Goal: Task Accomplishment & Management: Manage account settings

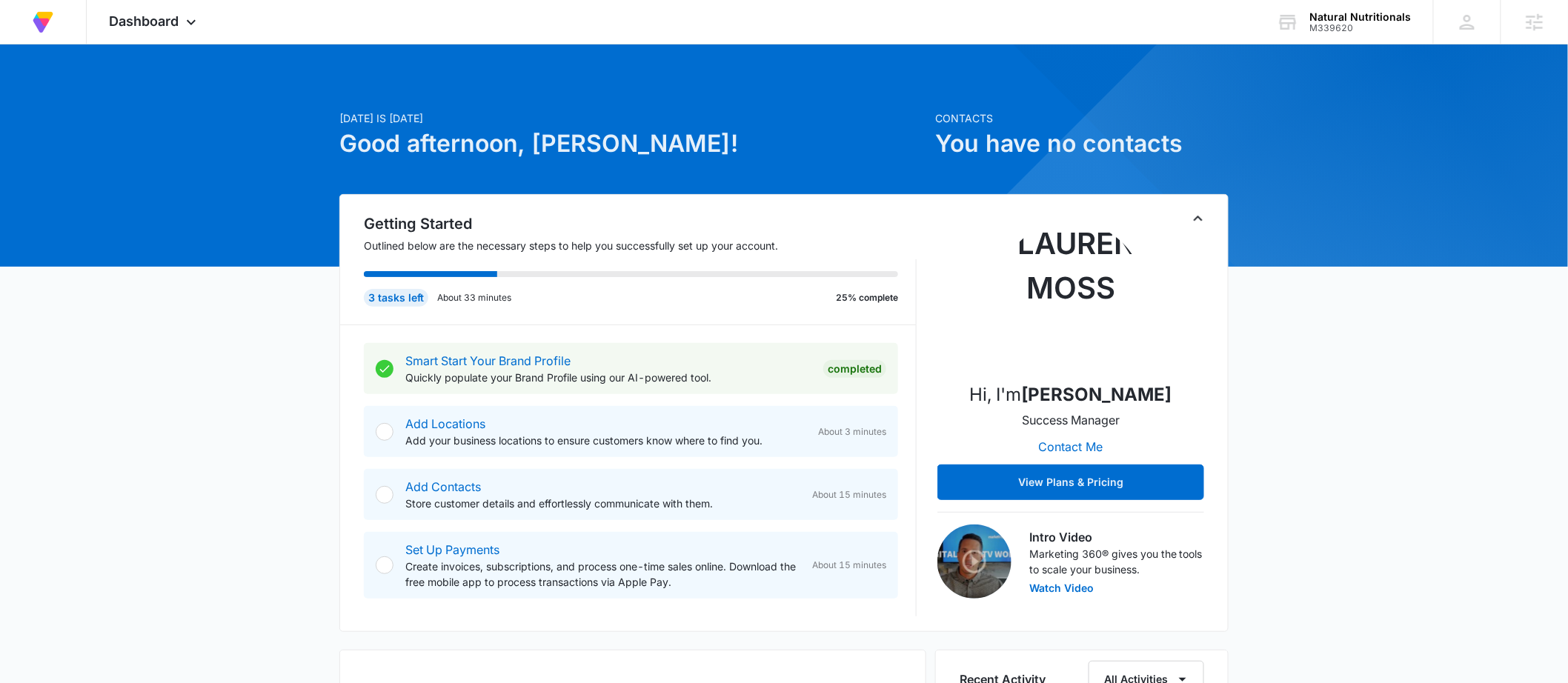
click at [159, 23] on span "Dashboard" at bounding box center [143, 21] width 70 height 15
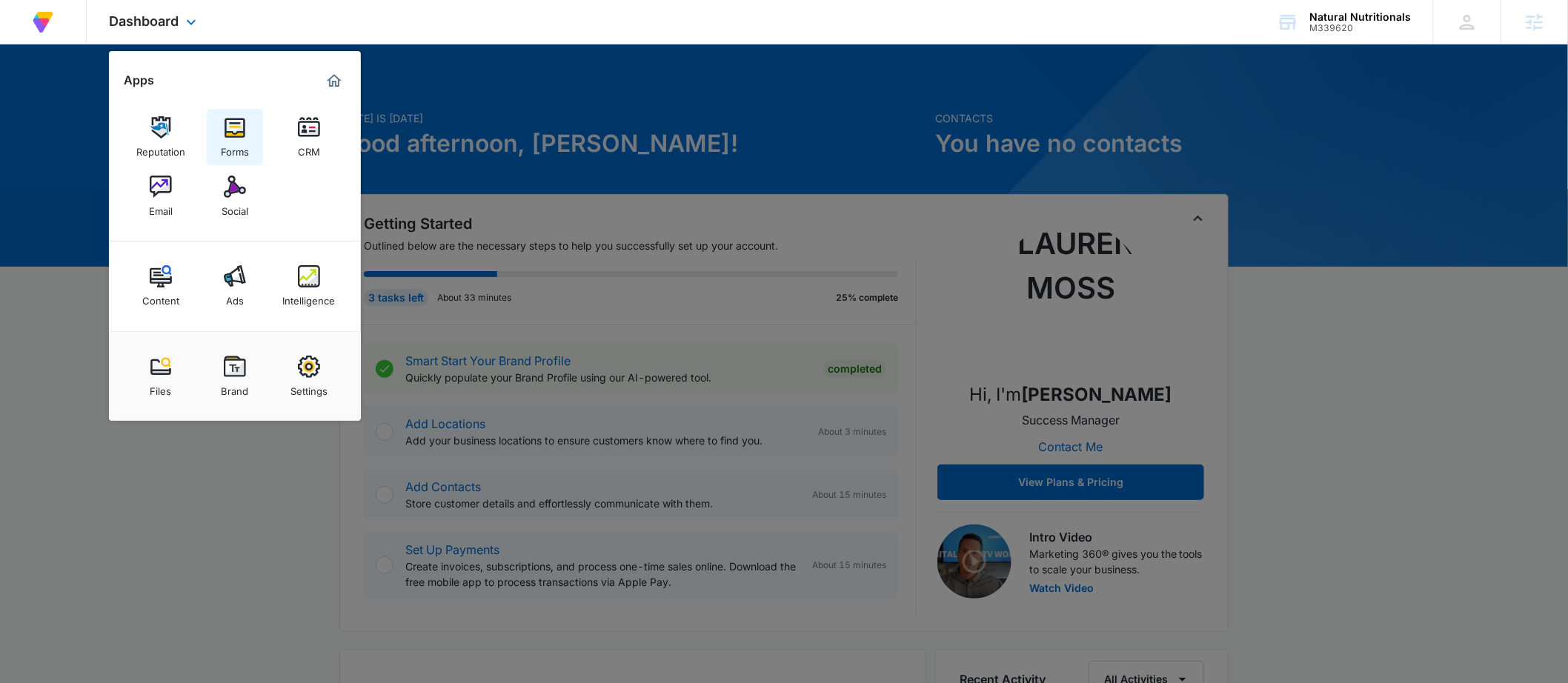
click at [232, 142] on div "Forms" at bounding box center [234, 148] width 28 height 19
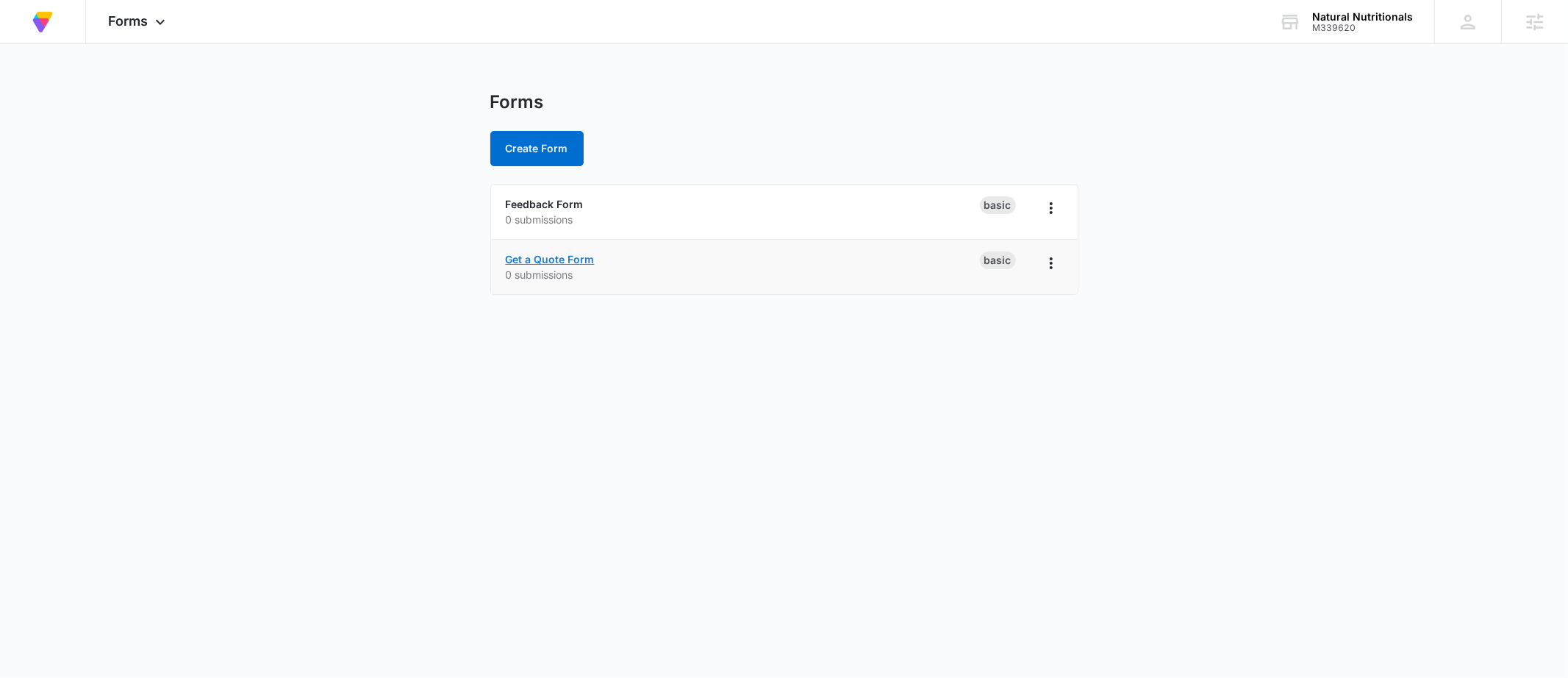
click at [561, 257] on link "Get a Quote Form" at bounding box center [550, 259] width 89 height 13
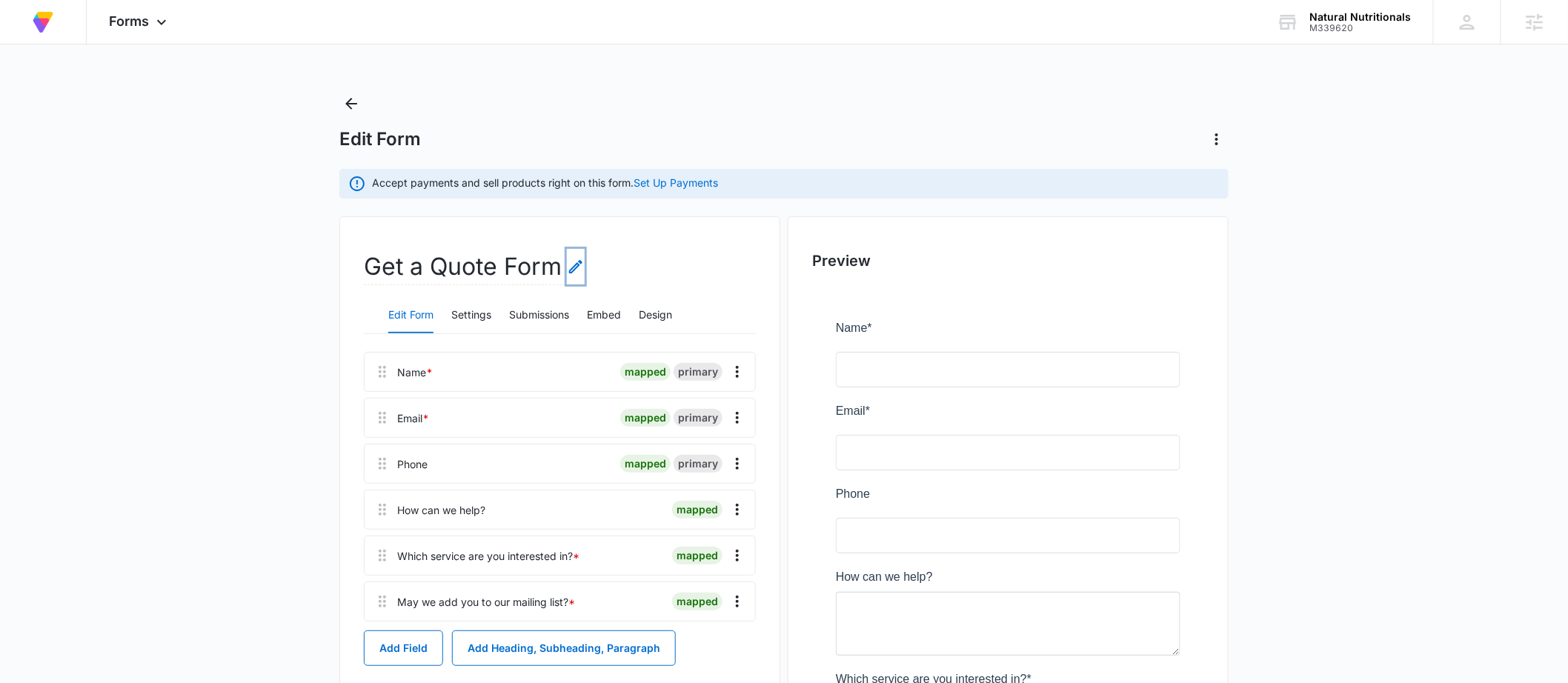
click at [571, 263] on icon "Edit Form Name" at bounding box center [575, 266] width 18 height 18
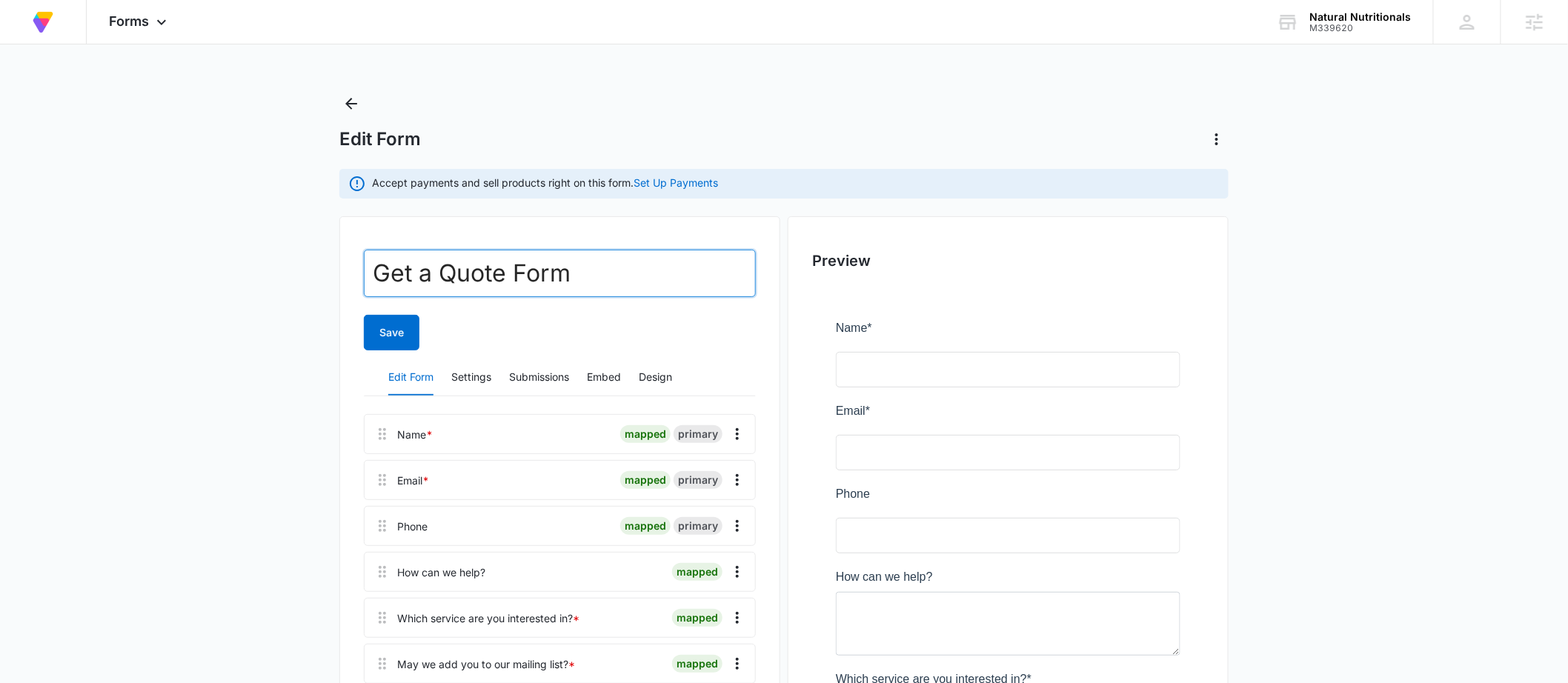
drag, startPoint x: 503, startPoint y: 276, endPoint x: 229, endPoint y: 331, distance: 279.5
click at [166, 274] on main "Edit Form Accept payments and sell products right on this form. Set Up Payments…" at bounding box center [784, 540] width 1568 height 897
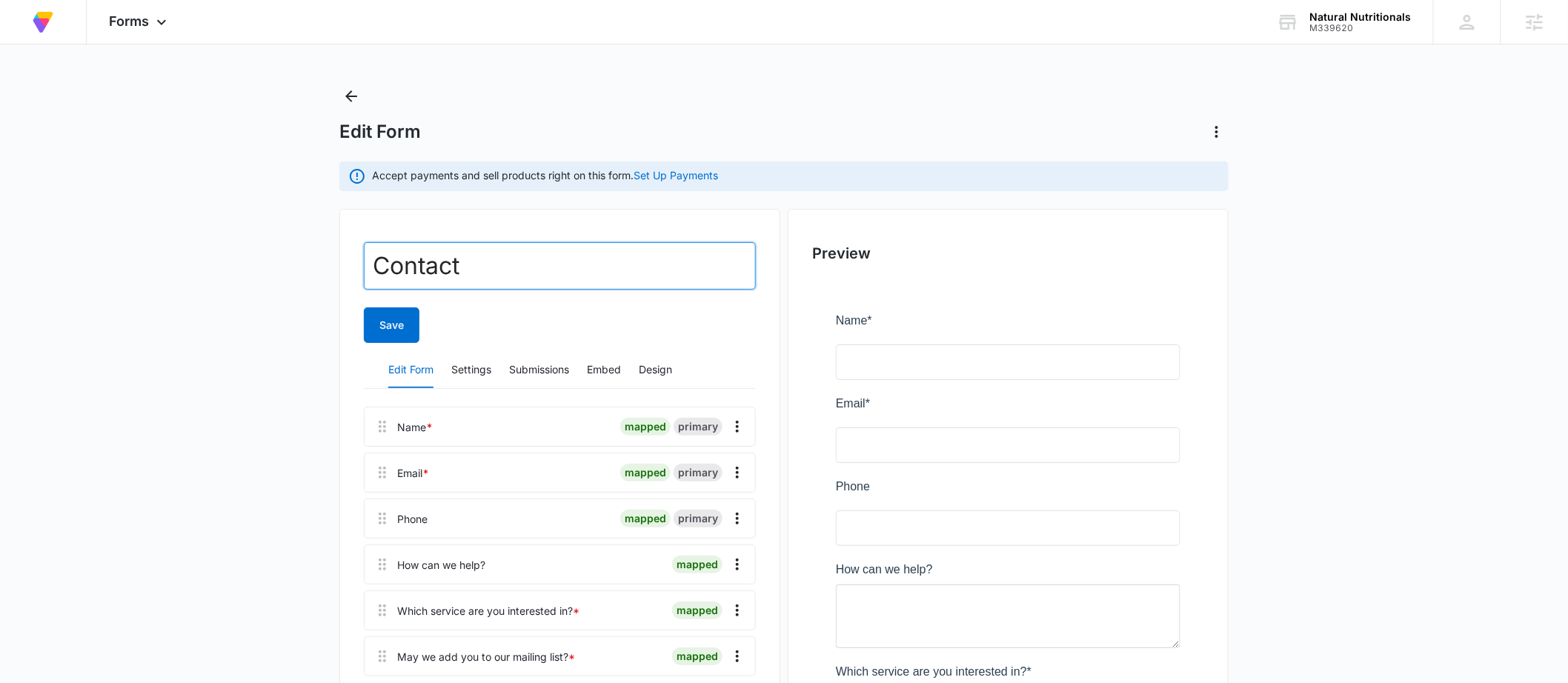
scroll to position [20, 0]
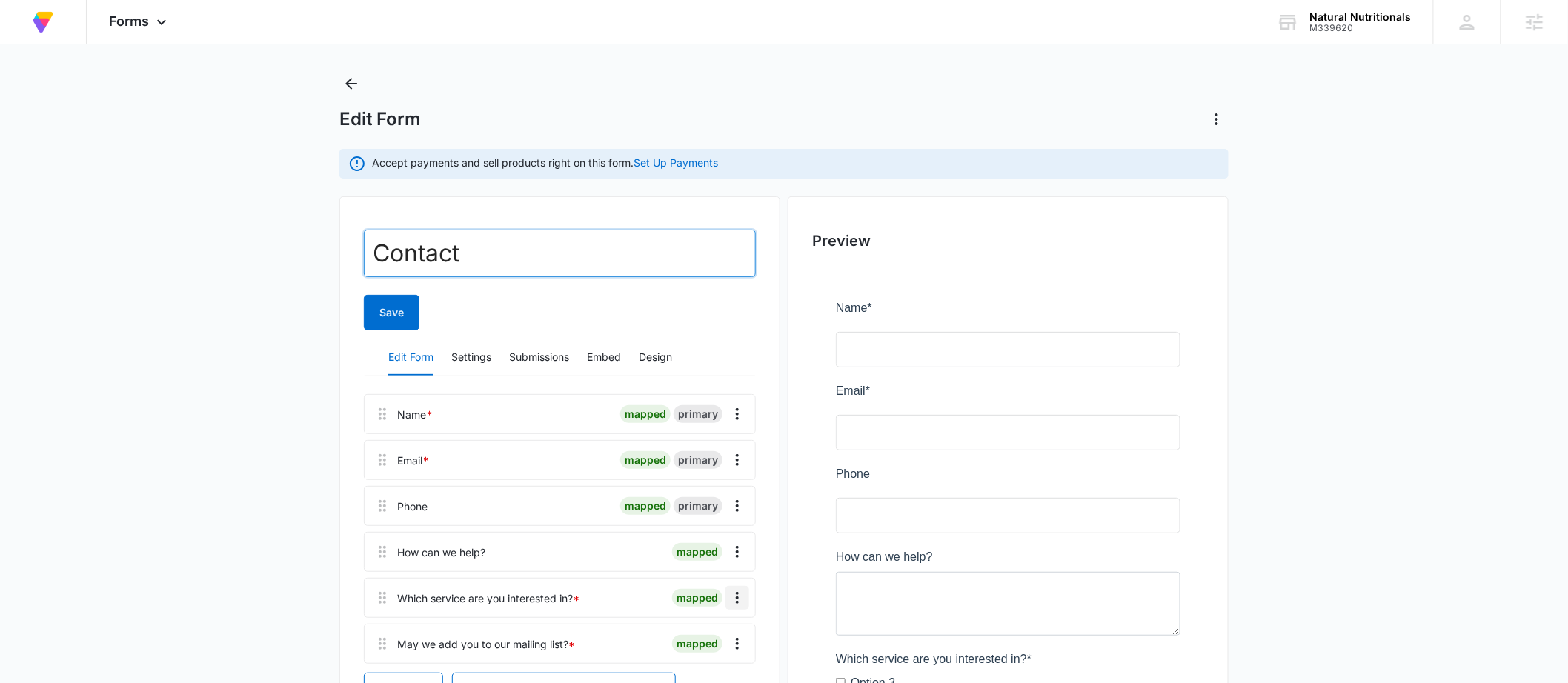
type input "Contact"
click at [733, 592] on icon "Overflow Menu" at bounding box center [736, 597] width 18 height 18
click at [718, 562] on button "Delete" at bounding box center [707, 557] width 84 height 22
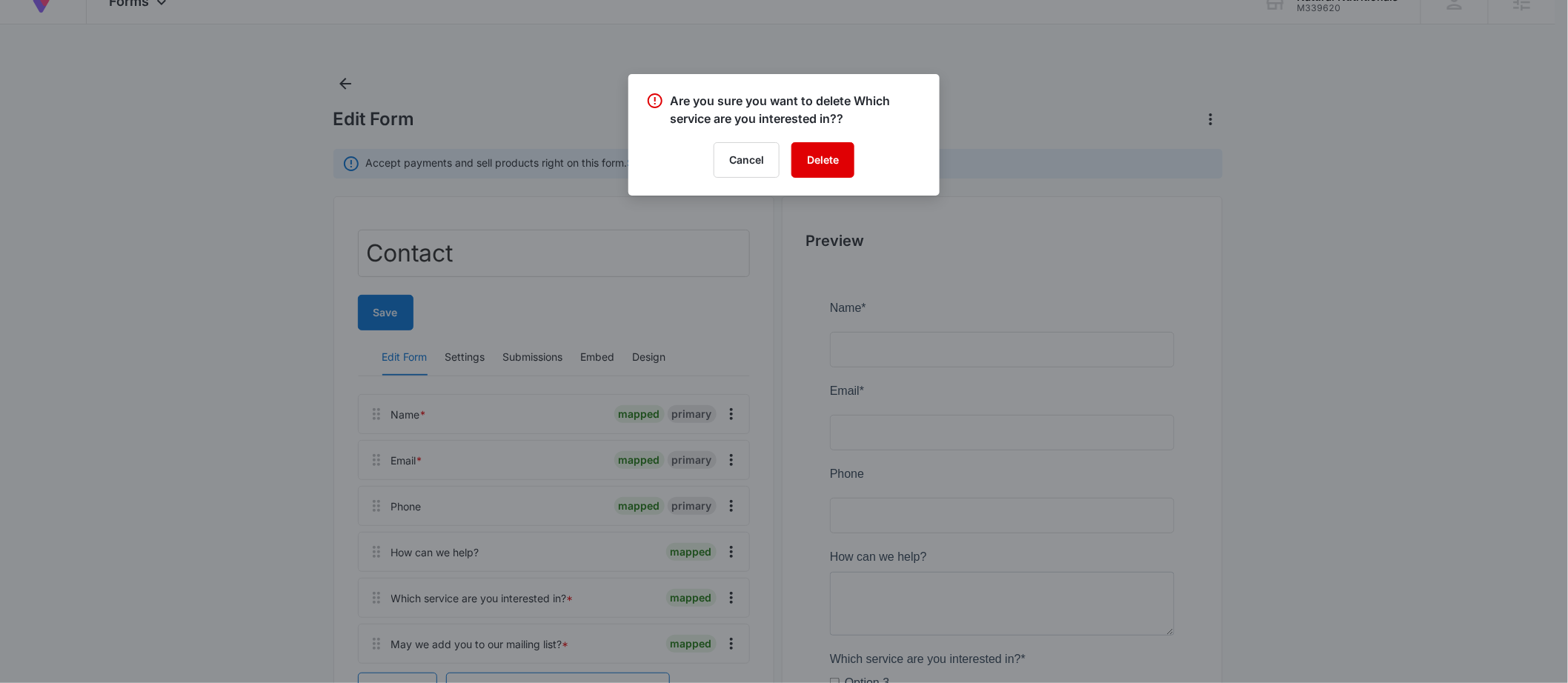
click at [820, 162] on button "Delete" at bounding box center [822, 160] width 63 height 35
drag, startPoint x: 407, startPoint y: 282, endPoint x: 402, endPoint y: 295, distance: 13.9
click at [407, 282] on div at bounding box center [784, 342] width 1568 height 683
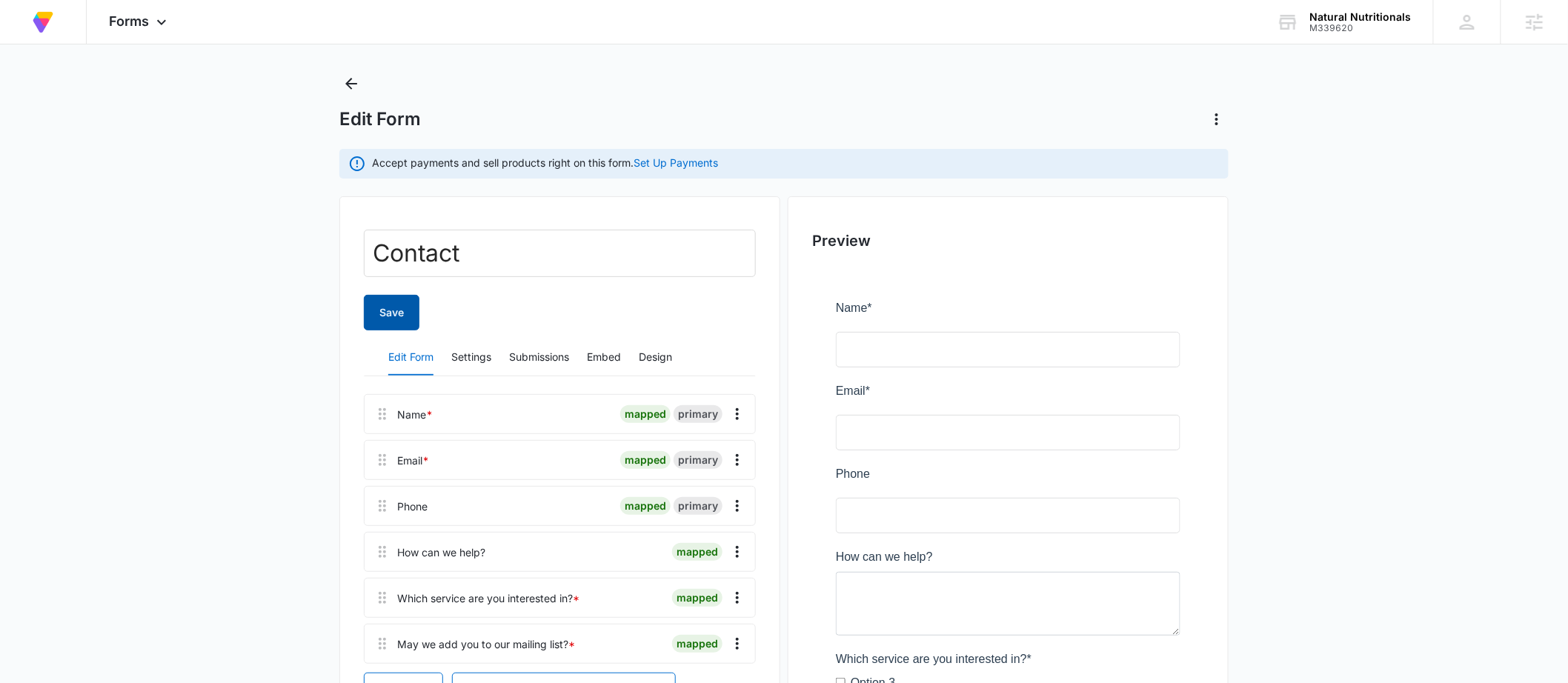
click at [401, 311] on button "Save" at bounding box center [391, 313] width 56 height 35
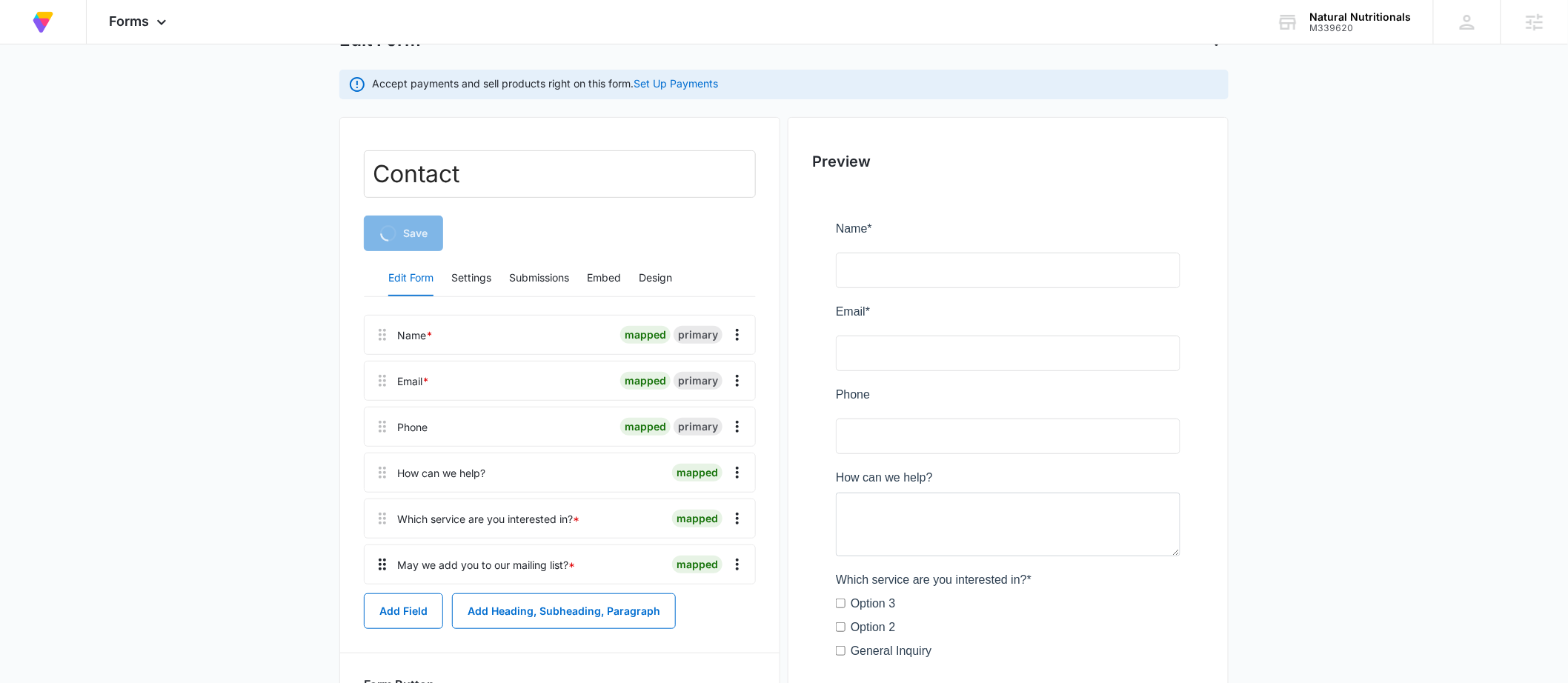
scroll to position [213, 0]
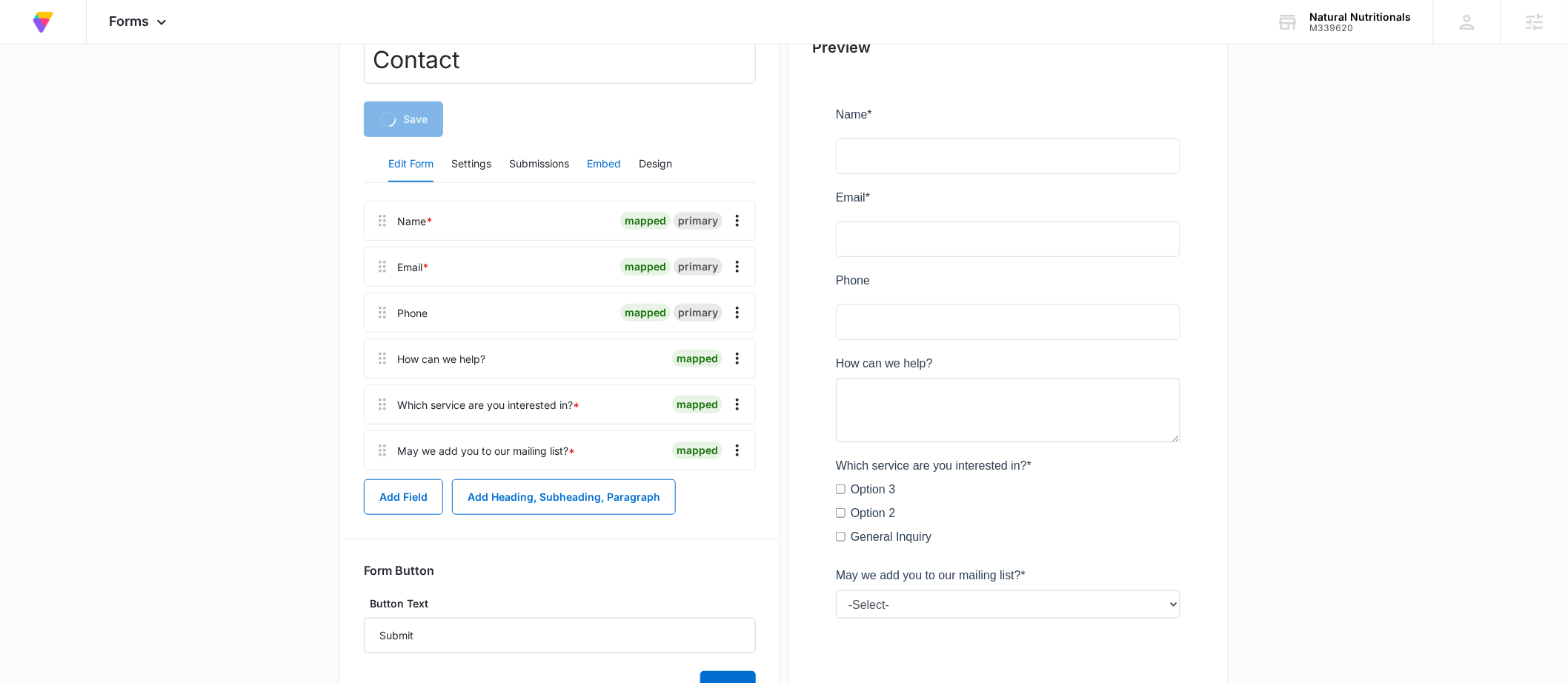
click at [600, 159] on button "Embed" at bounding box center [604, 164] width 34 height 35
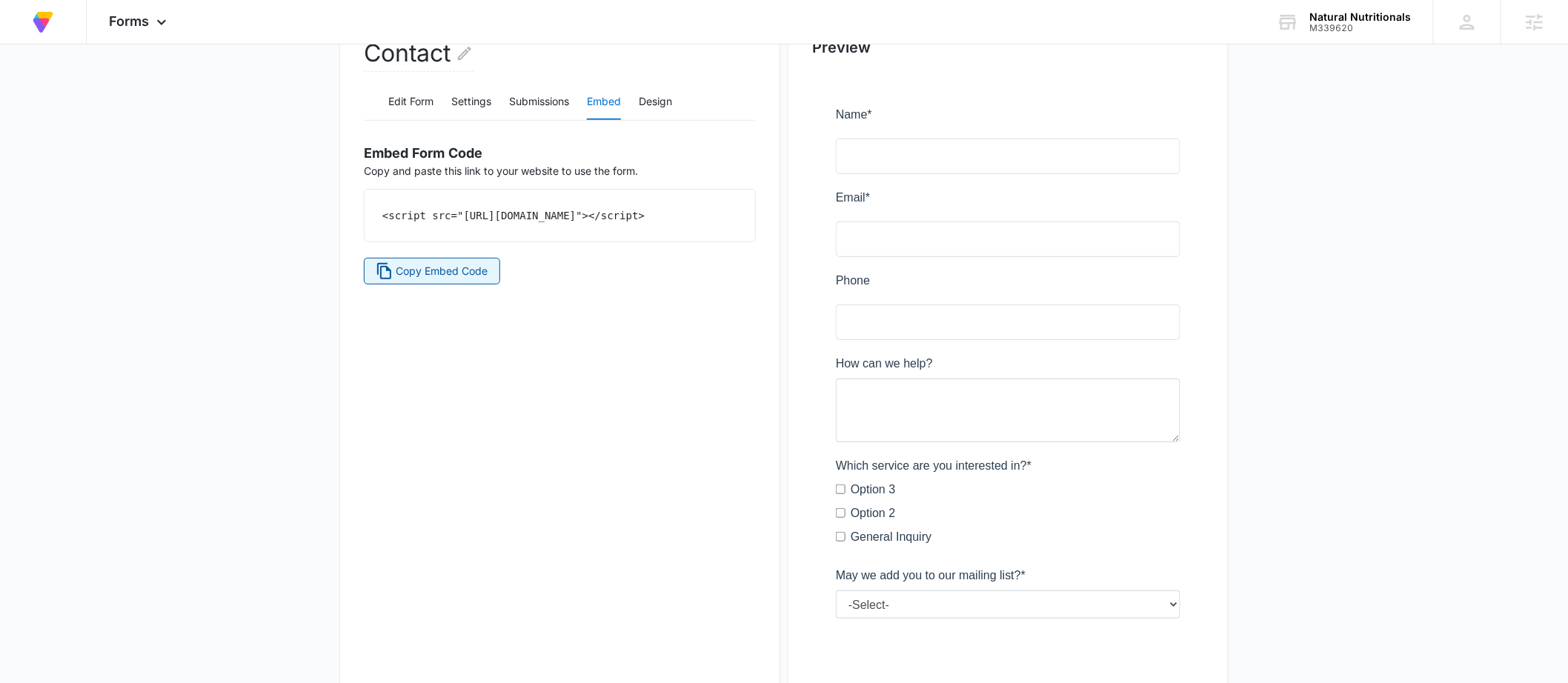
click at [451, 279] on span "Copy Embed Code" at bounding box center [442, 271] width 92 height 16
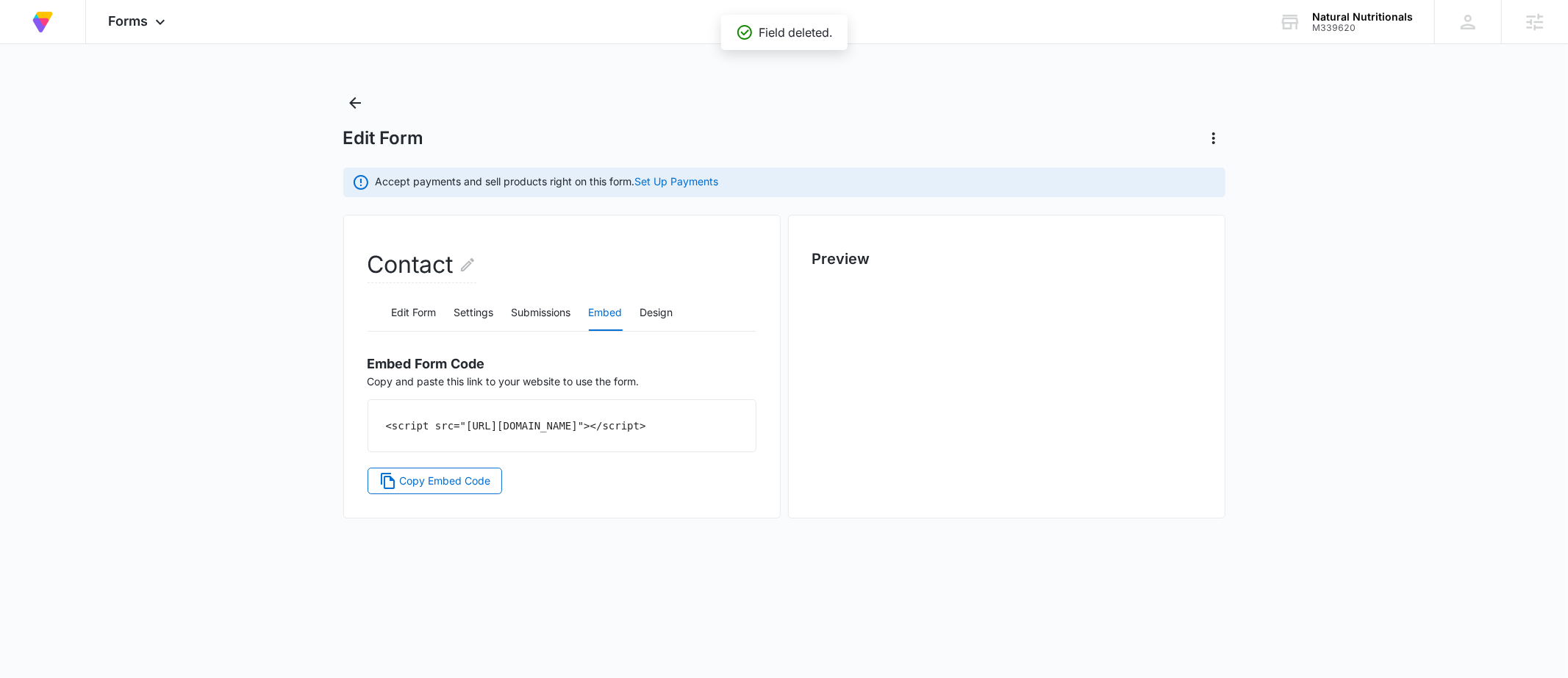
scroll to position [0, 0]
click at [341, 100] on icon "Back" at bounding box center [348, 102] width 18 height 18
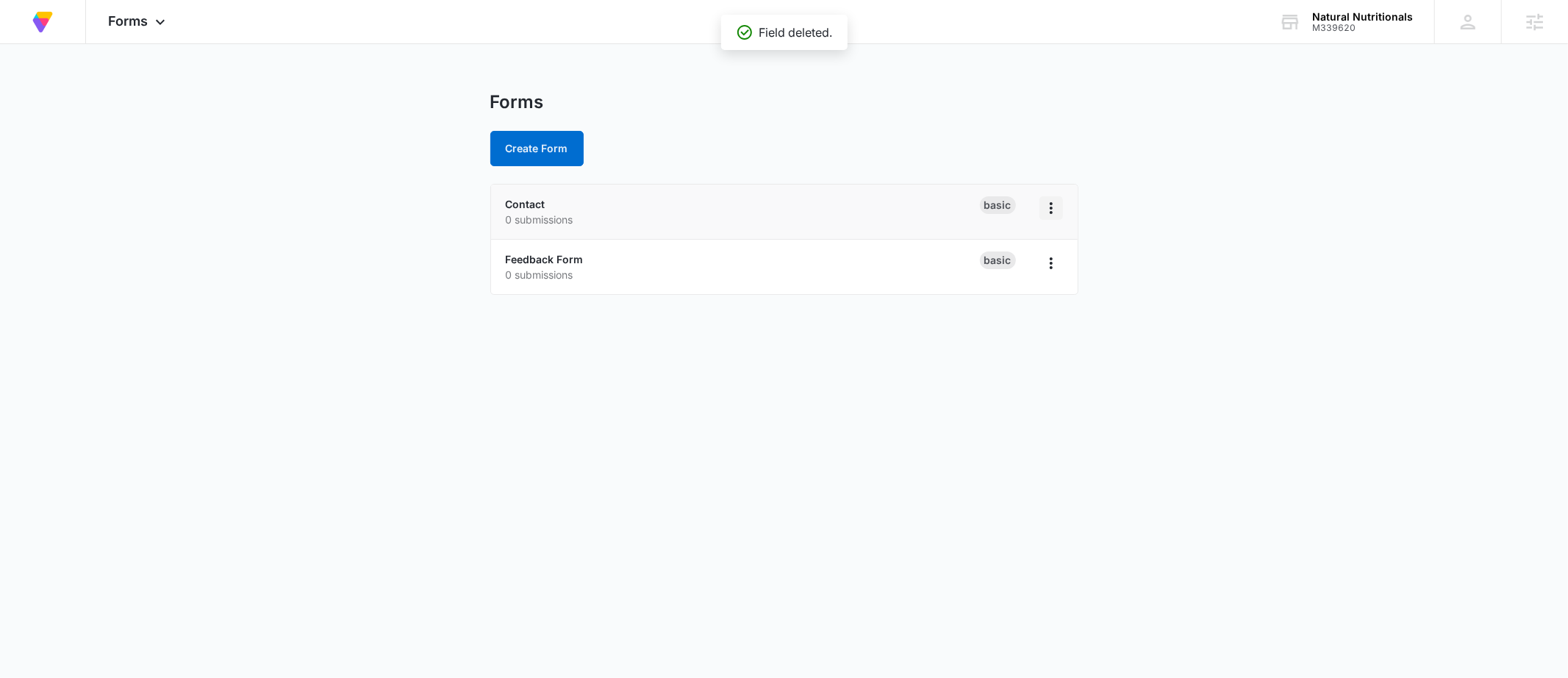
click at [1053, 216] on icon "Overflow Menu" at bounding box center [1051, 208] width 18 height 18
click at [1010, 266] on div "Duplicate" at bounding box center [1003, 271] width 45 height 10
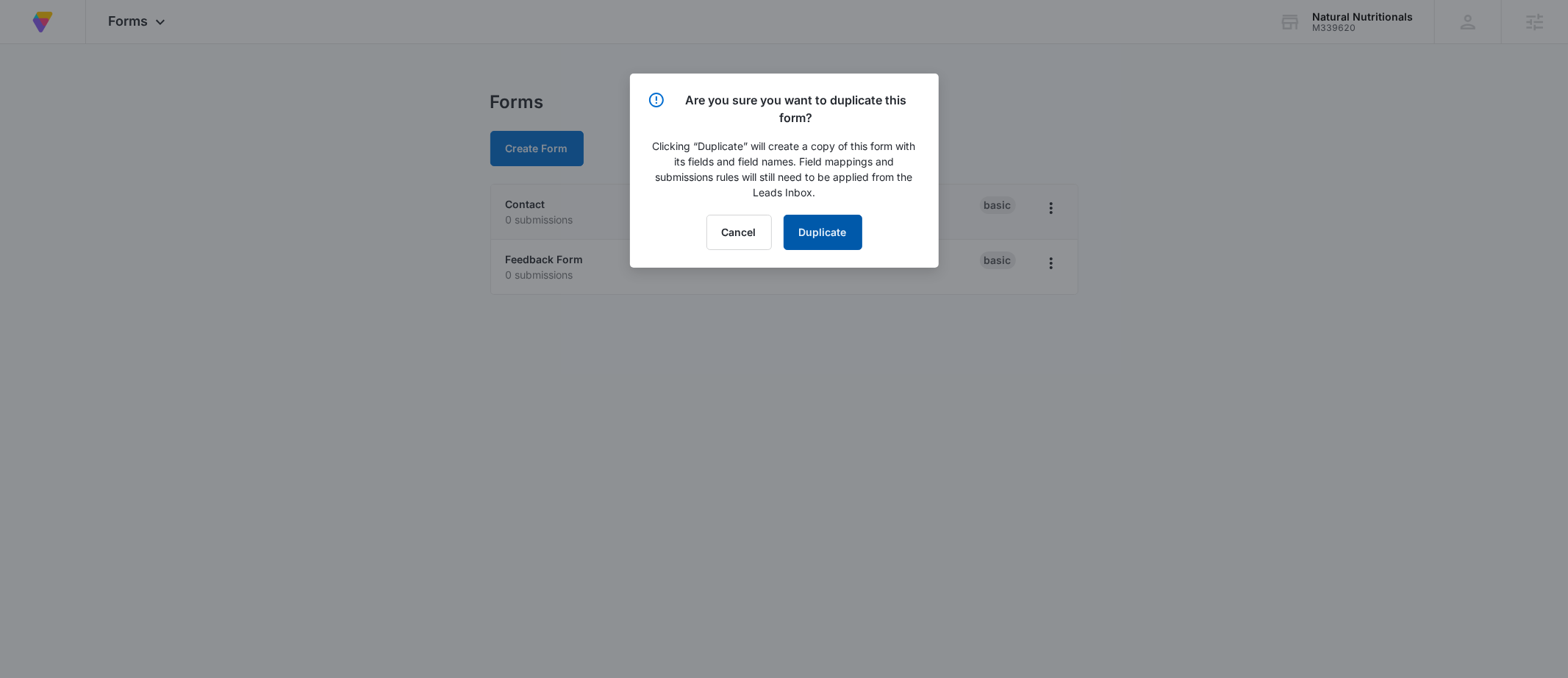
click at [825, 235] on button "Duplicate" at bounding box center [822, 232] width 79 height 35
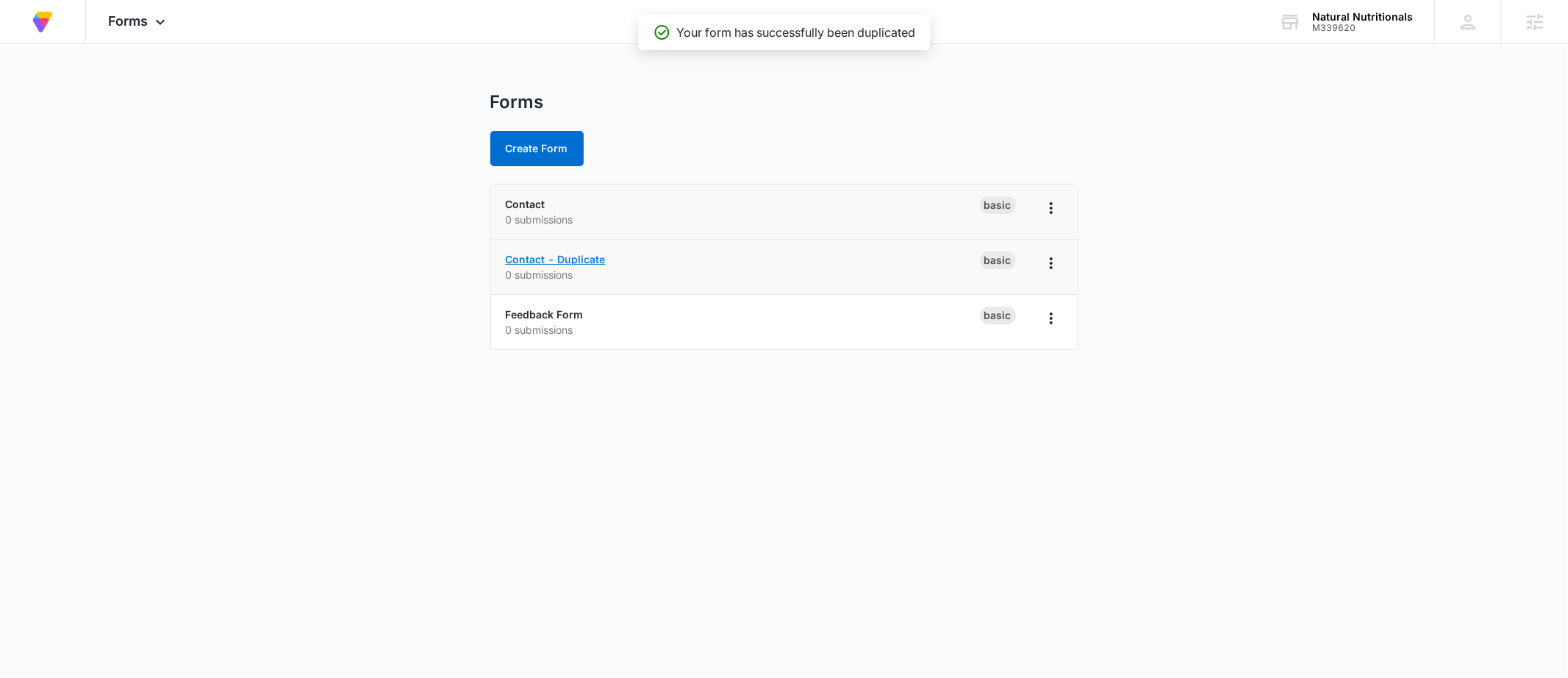
click at [545, 256] on link "Contact - Duplicate" at bounding box center [555, 259] width 100 height 13
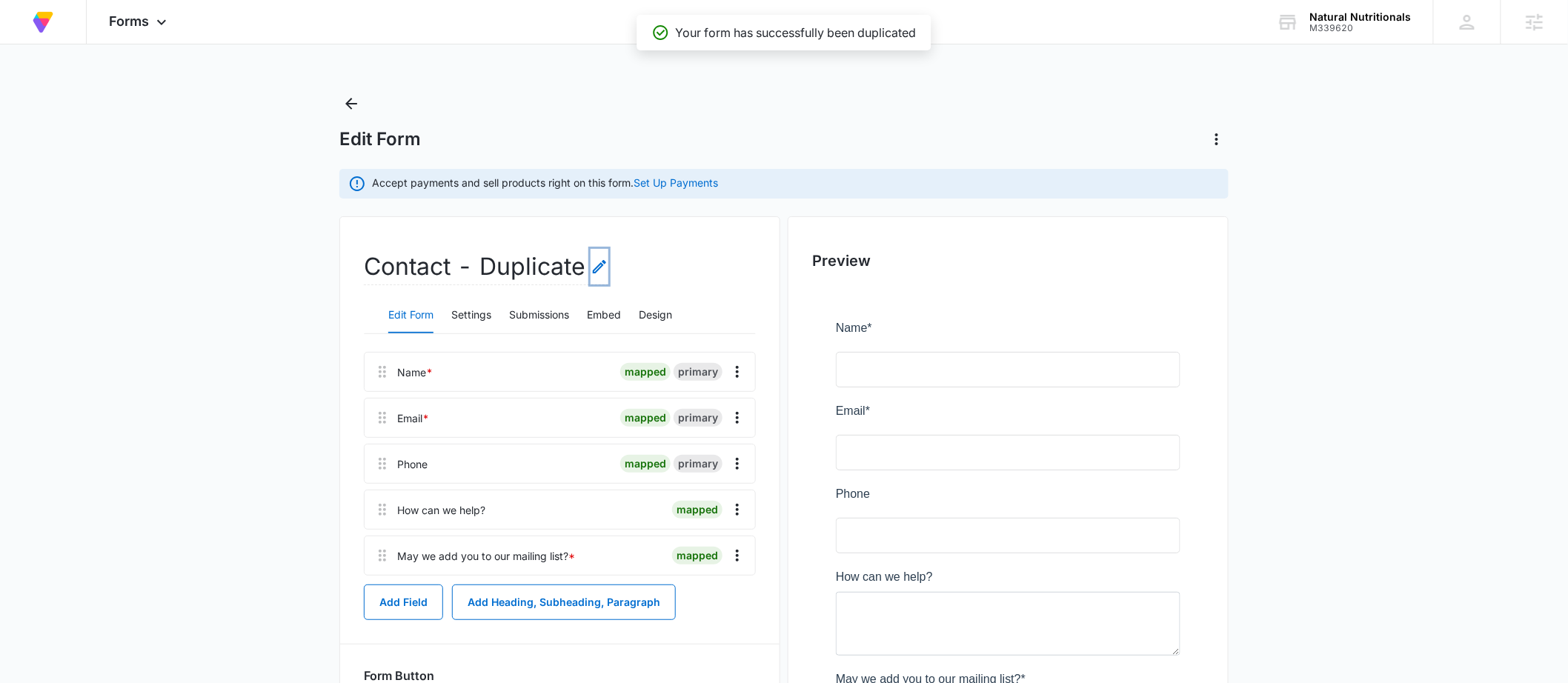
click at [595, 271] on icon "Edit Form Name" at bounding box center [600, 266] width 13 height 13
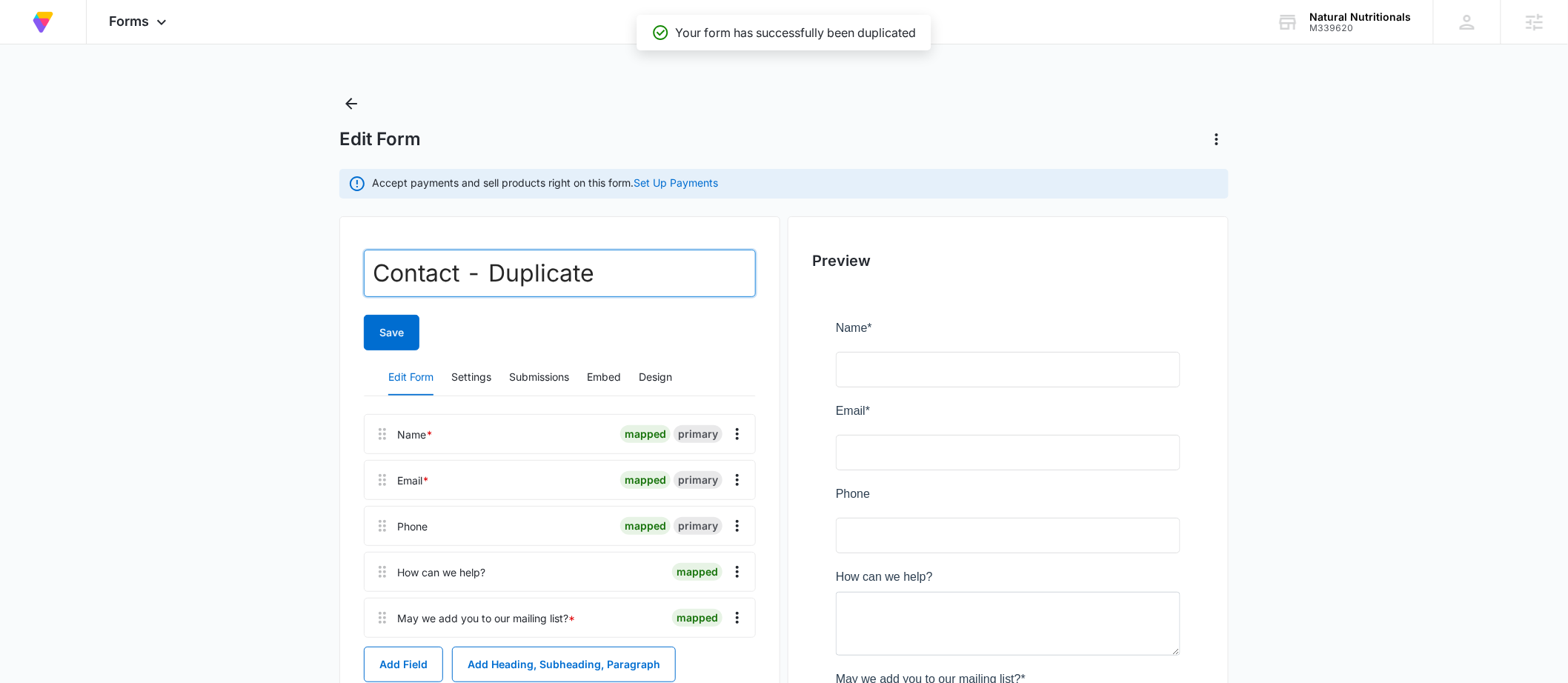
drag, startPoint x: 625, startPoint y: 272, endPoint x: 361, endPoint y: 262, distance: 264.2
click at [361, 262] on div "Contact - Duplicate Save Edit Form Settings Submissions Embed Design Name * map…" at bounding box center [559, 557] width 441 height 682
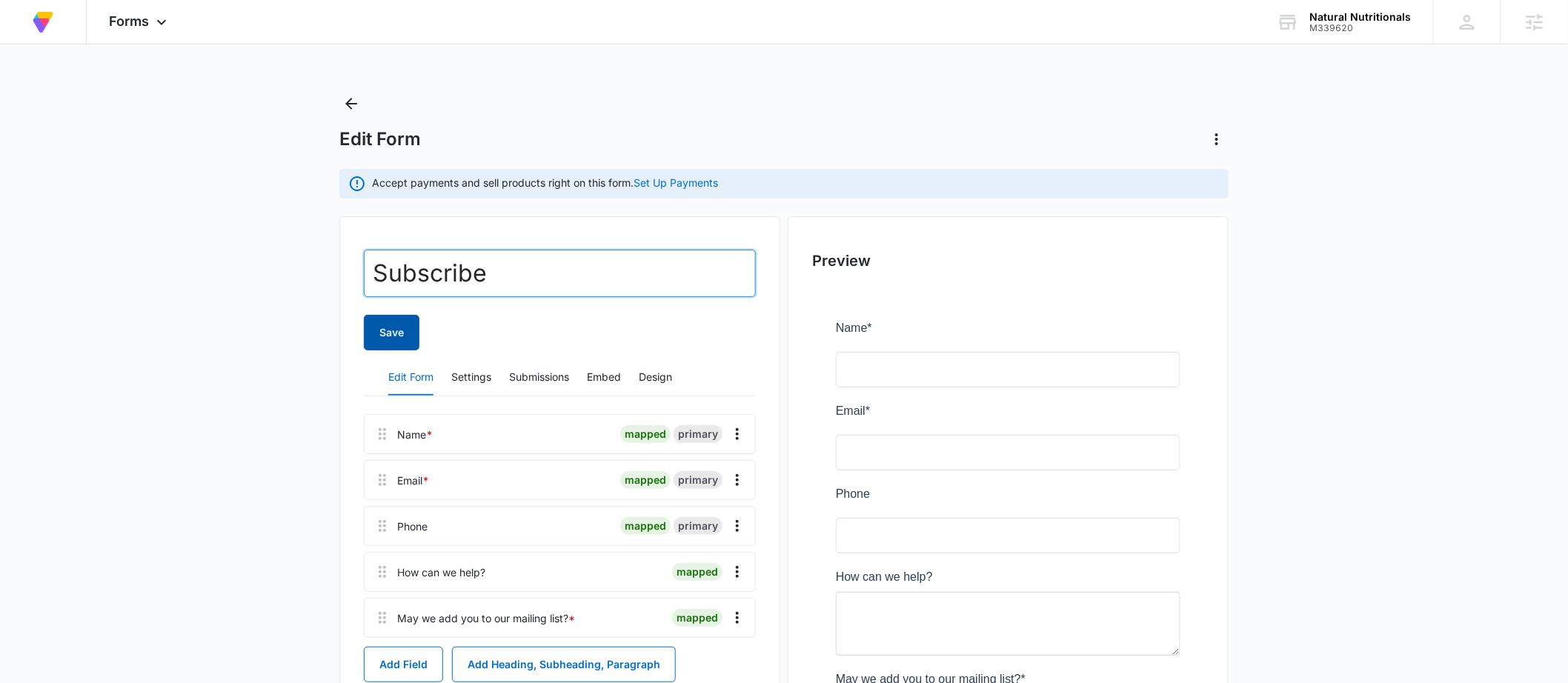
type input "Subscribe"
click at [391, 325] on button "Save" at bounding box center [391, 332] width 56 height 35
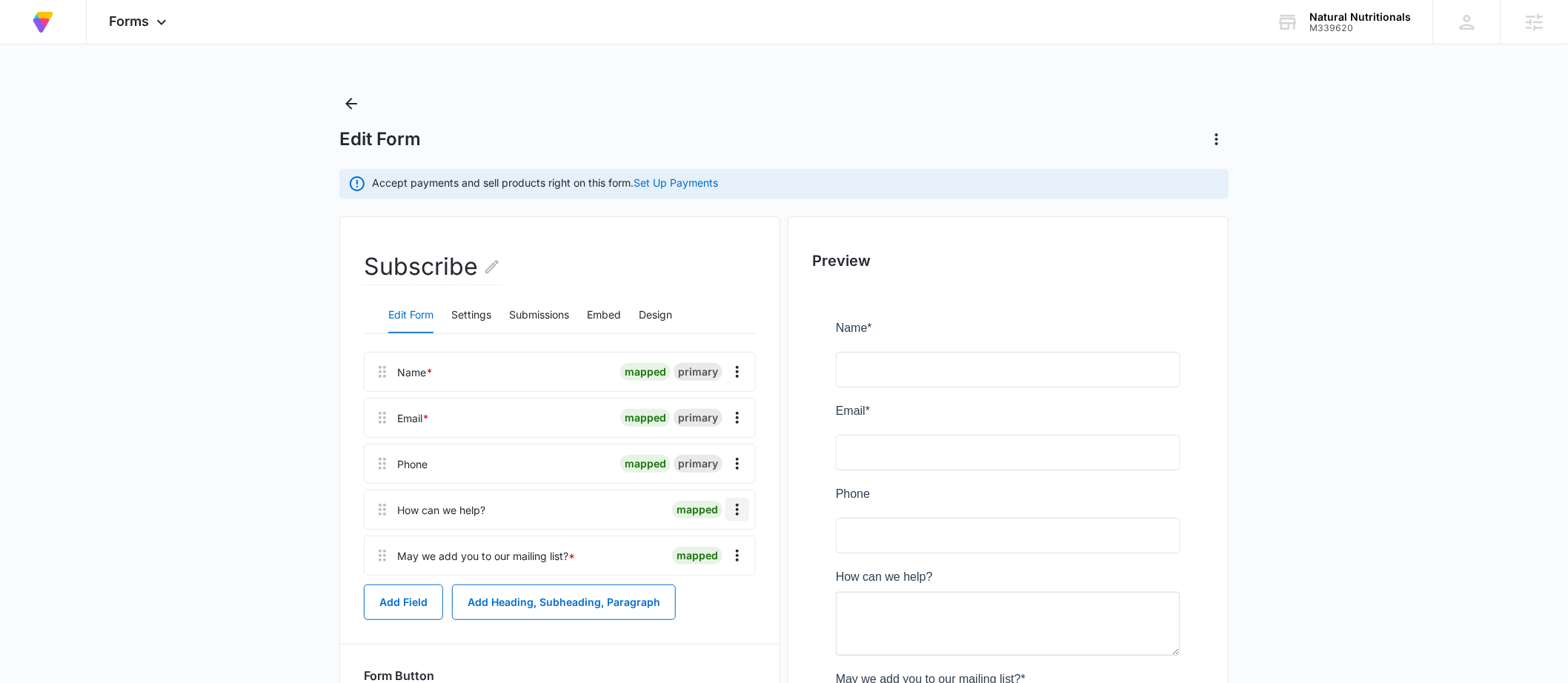
click at [730, 508] on icon "Overflow Menu" at bounding box center [736, 509] width 18 height 18
click at [709, 578] on div "Delete" at bounding box center [698, 573] width 31 height 10
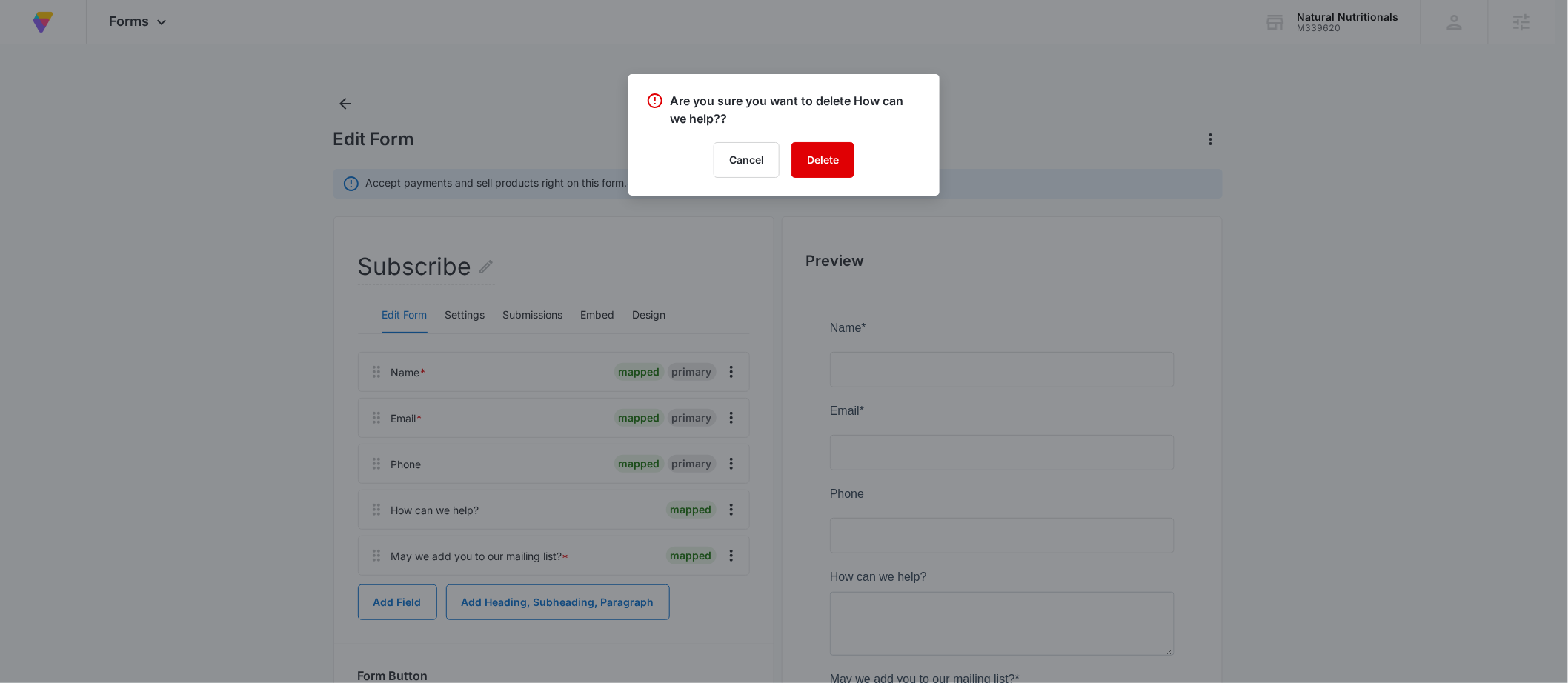
click at [822, 169] on button "Delete" at bounding box center [822, 160] width 63 height 35
click at [724, 464] on div at bounding box center [784, 342] width 1568 height 683
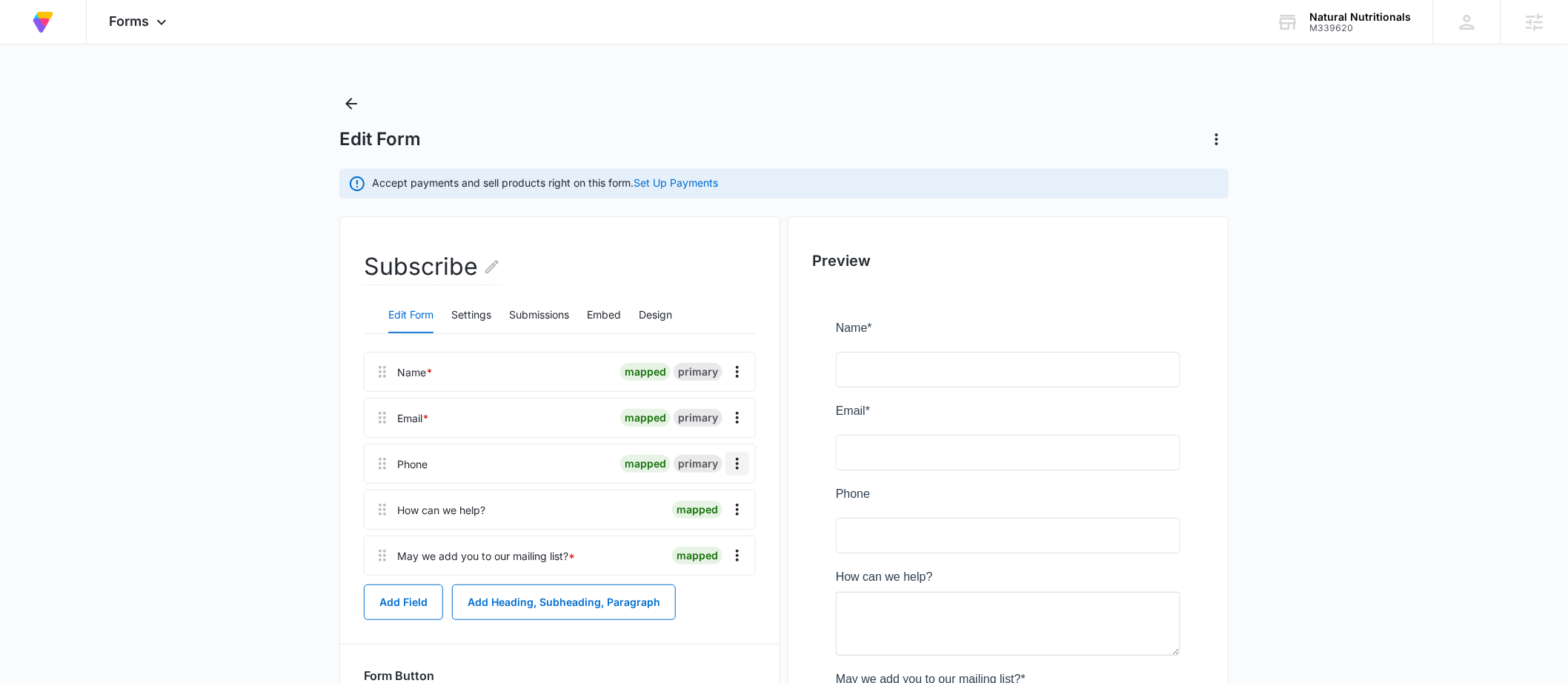
click at [726, 465] on button "Overflow Menu" at bounding box center [737, 464] width 24 height 24
click at [701, 530] on div "Delete" at bounding box center [698, 527] width 31 height 10
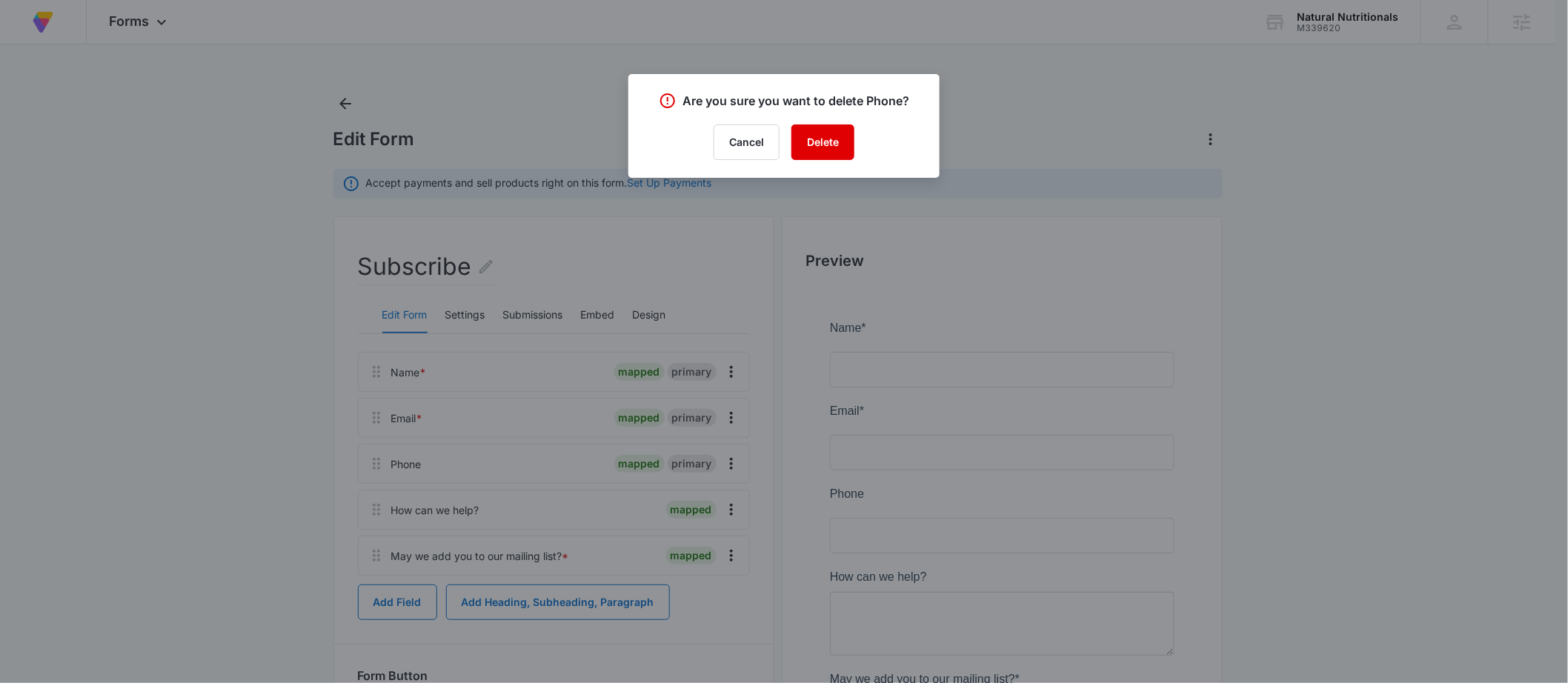
click at [826, 153] on button "Delete" at bounding box center [822, 143] width 63 height 35
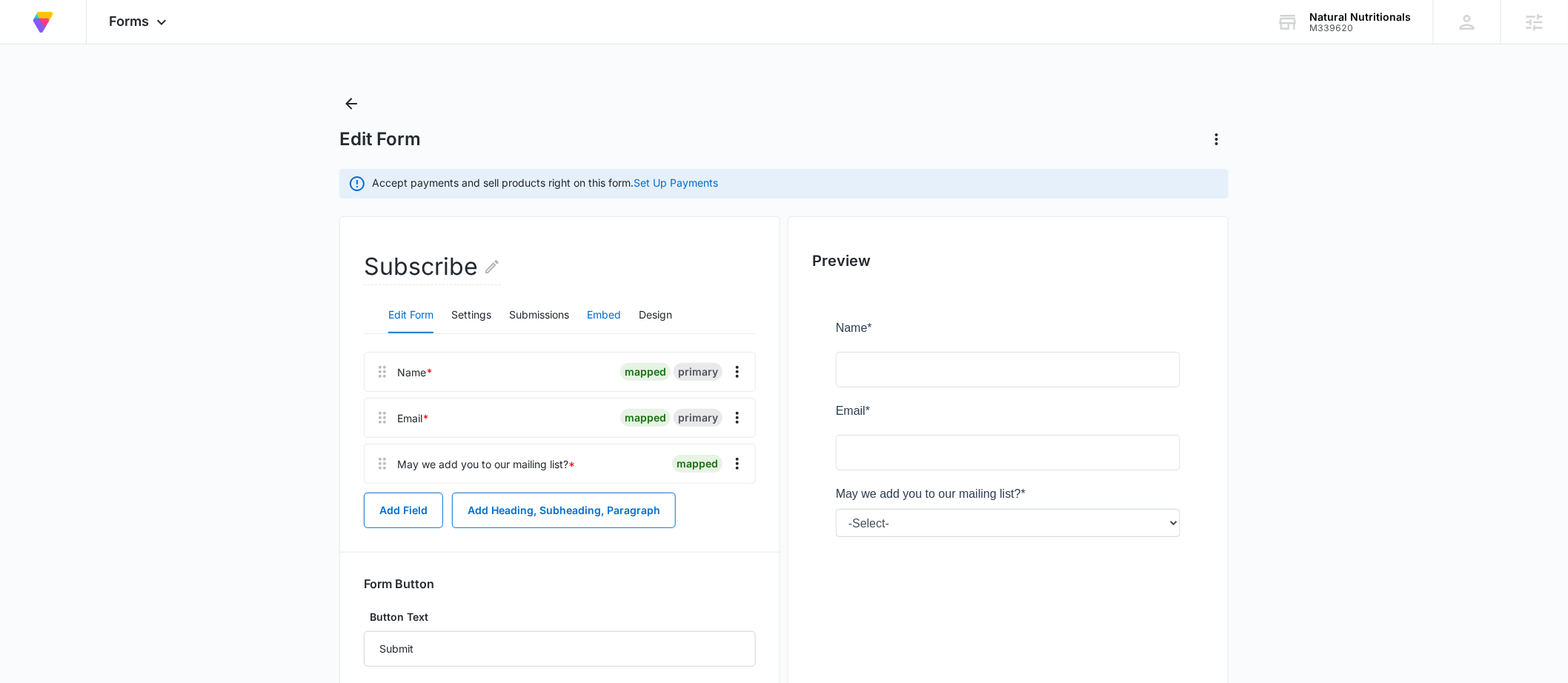
click at [600, 315] on button "Embed" at bounding box center [604, 315] width 34 height 35
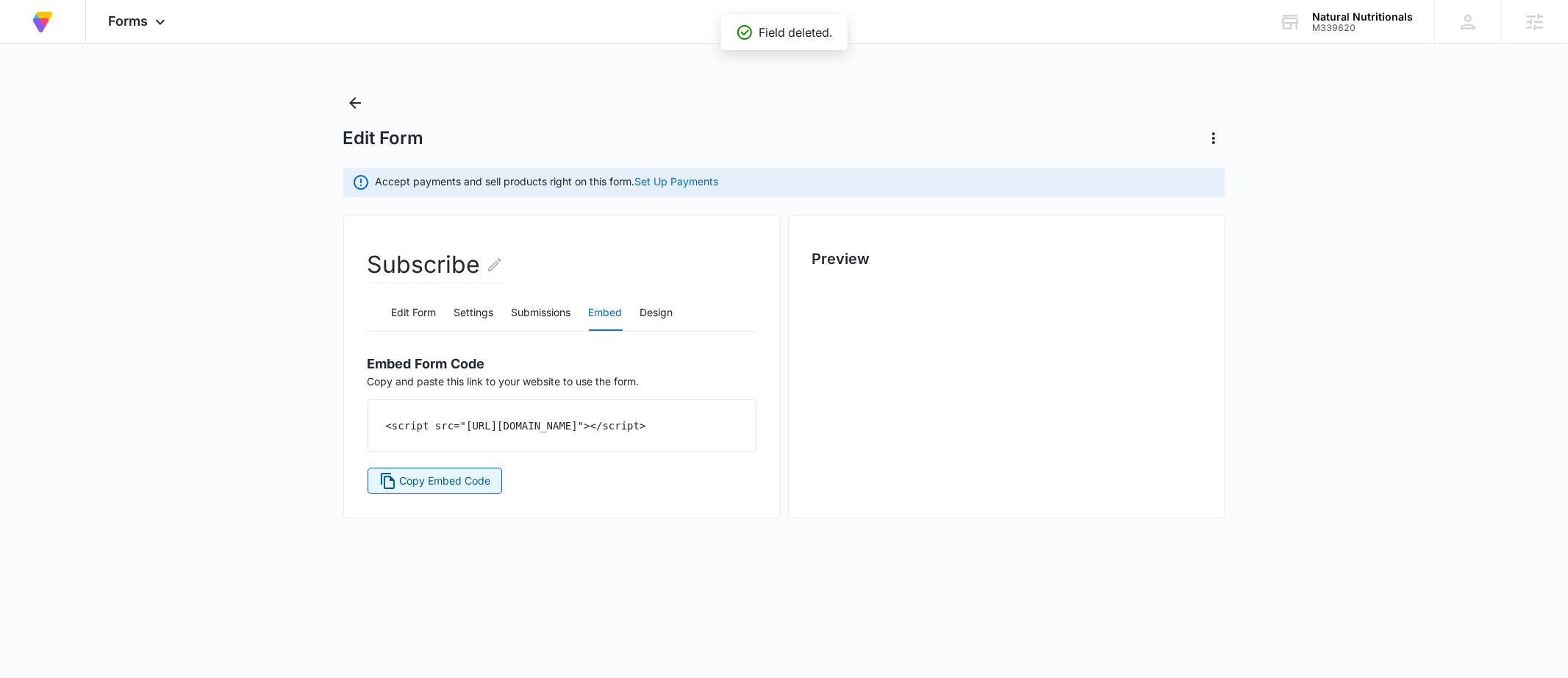
click at [442, 489] on span "Copy Embed Code" at bounding box center [444, 480] width 91 height 16
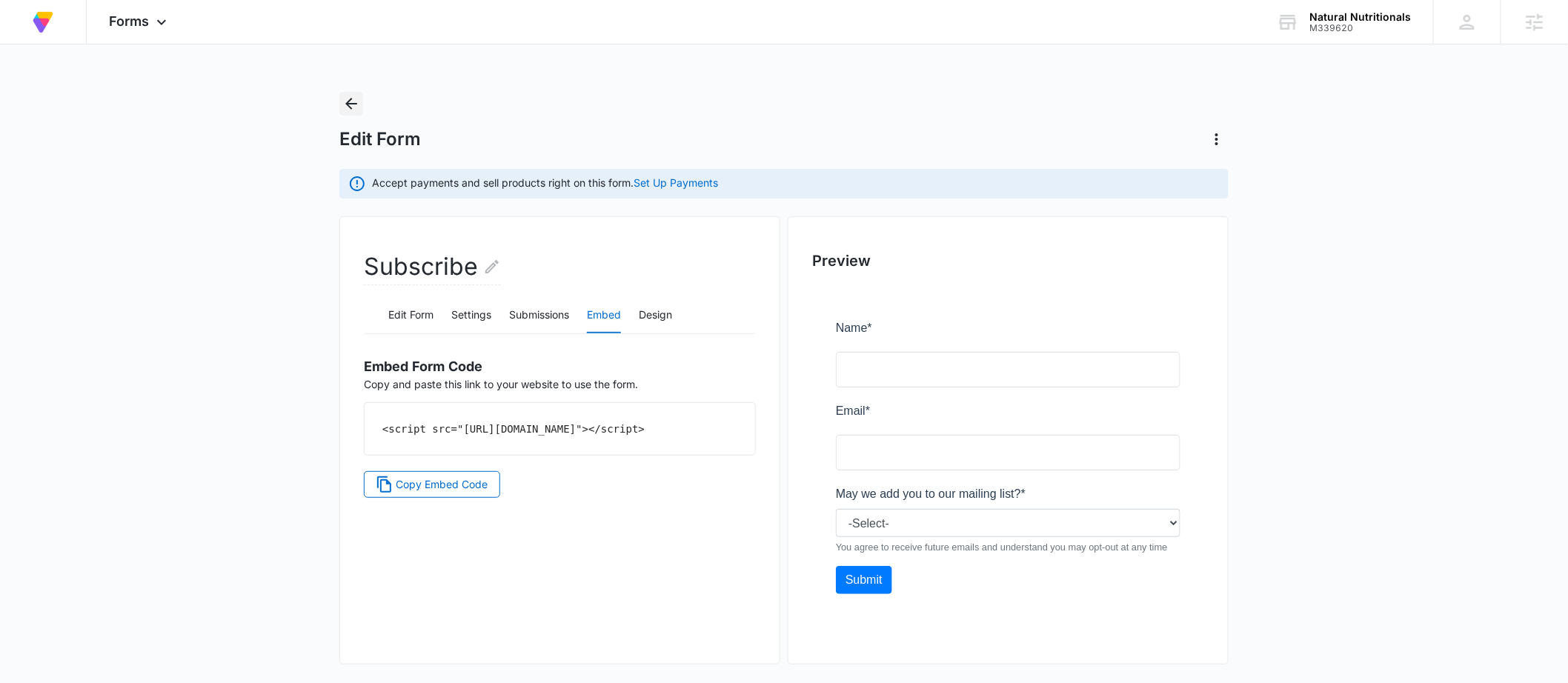
click at [350, 102] on icon "Back" at bounding box center [351, 103] width 18 height 18
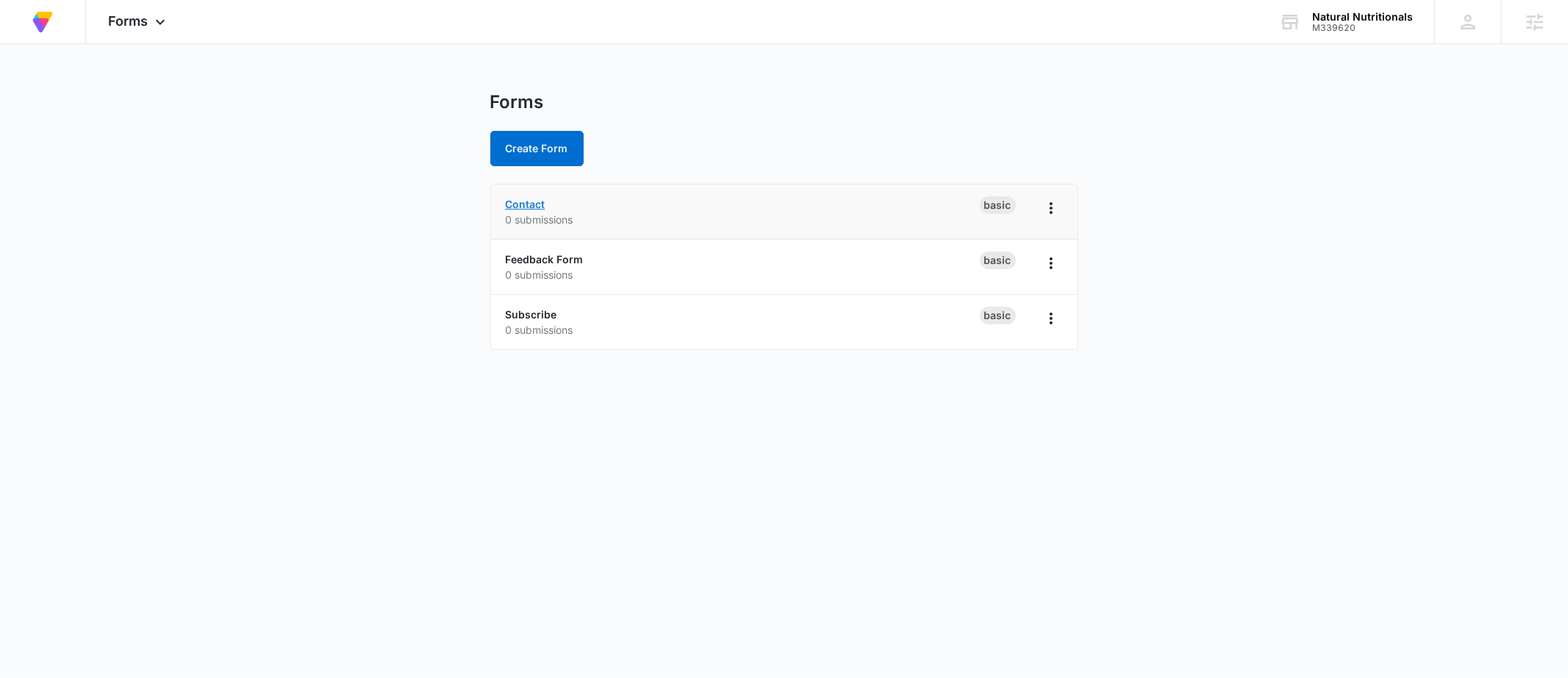
click at [530, 203] on link "Contact" at bounding box center [525, 203] width 39 height 13
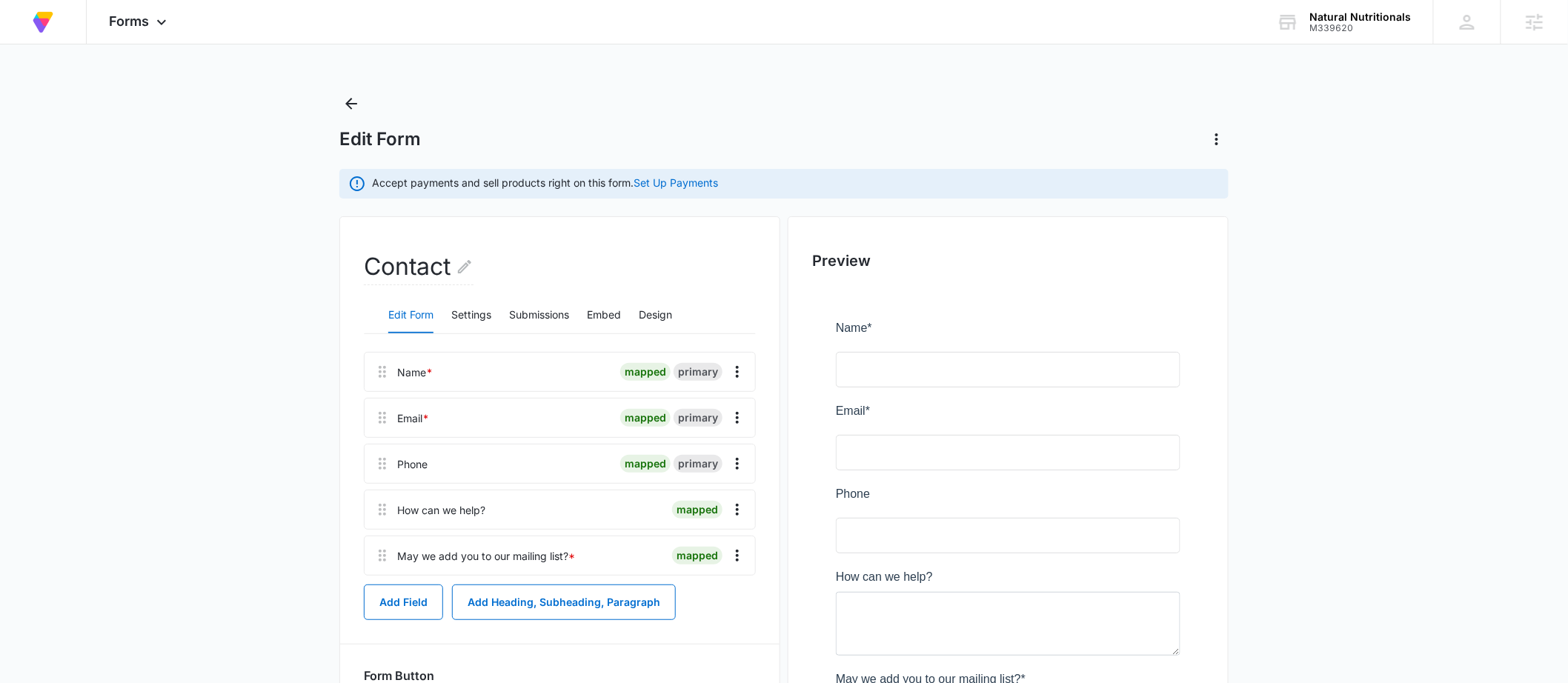
click at [588, 310] on div "Edit Form Settings Submissions Embed Design" at bounding box center [559, 315] width 392 height 37
click at [597, 311] on button "Embed" at bounding box center [604, 315] width 34 height 35
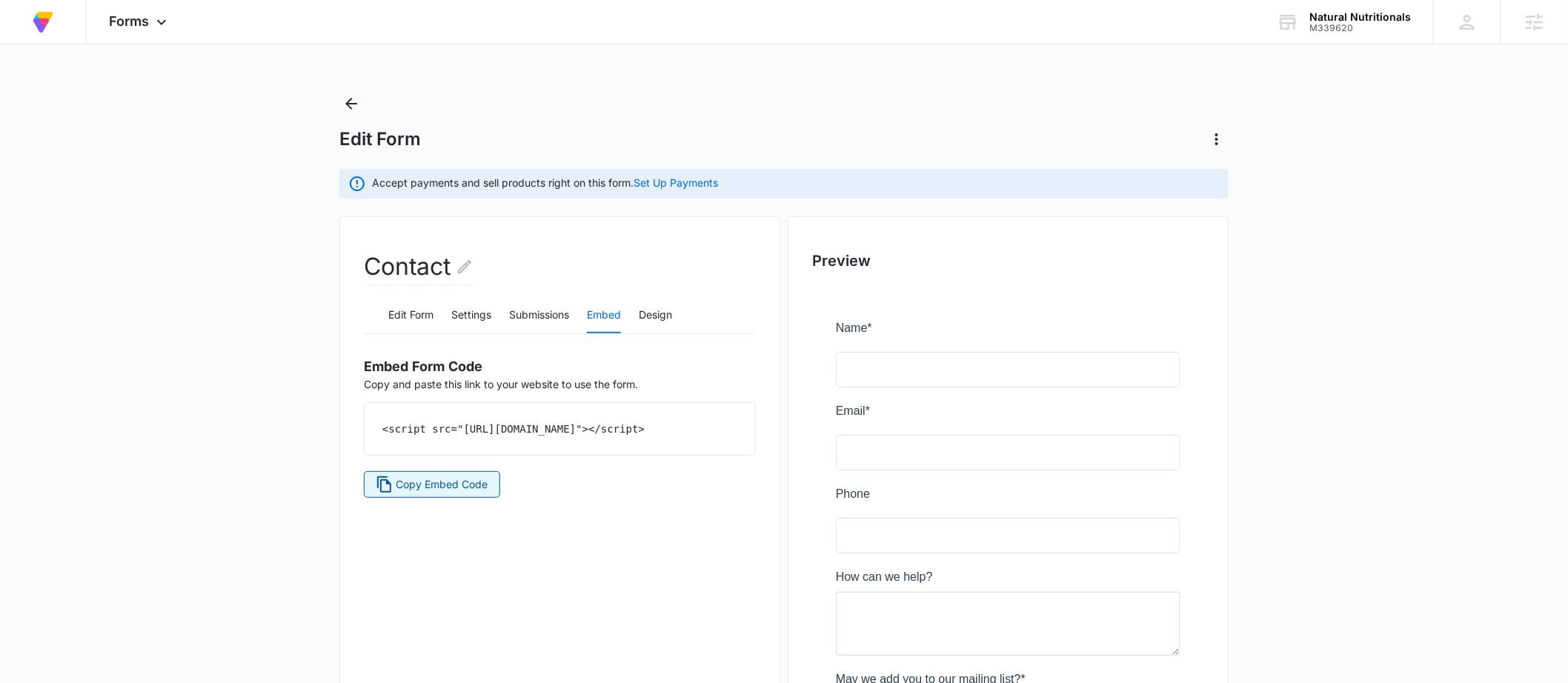
click at [459, 497] on button "Copy Embed Code" at bounding box center [432, 485] width 137 height 27
